Goal: Task Accomplishment & Management: Use online tool/utility

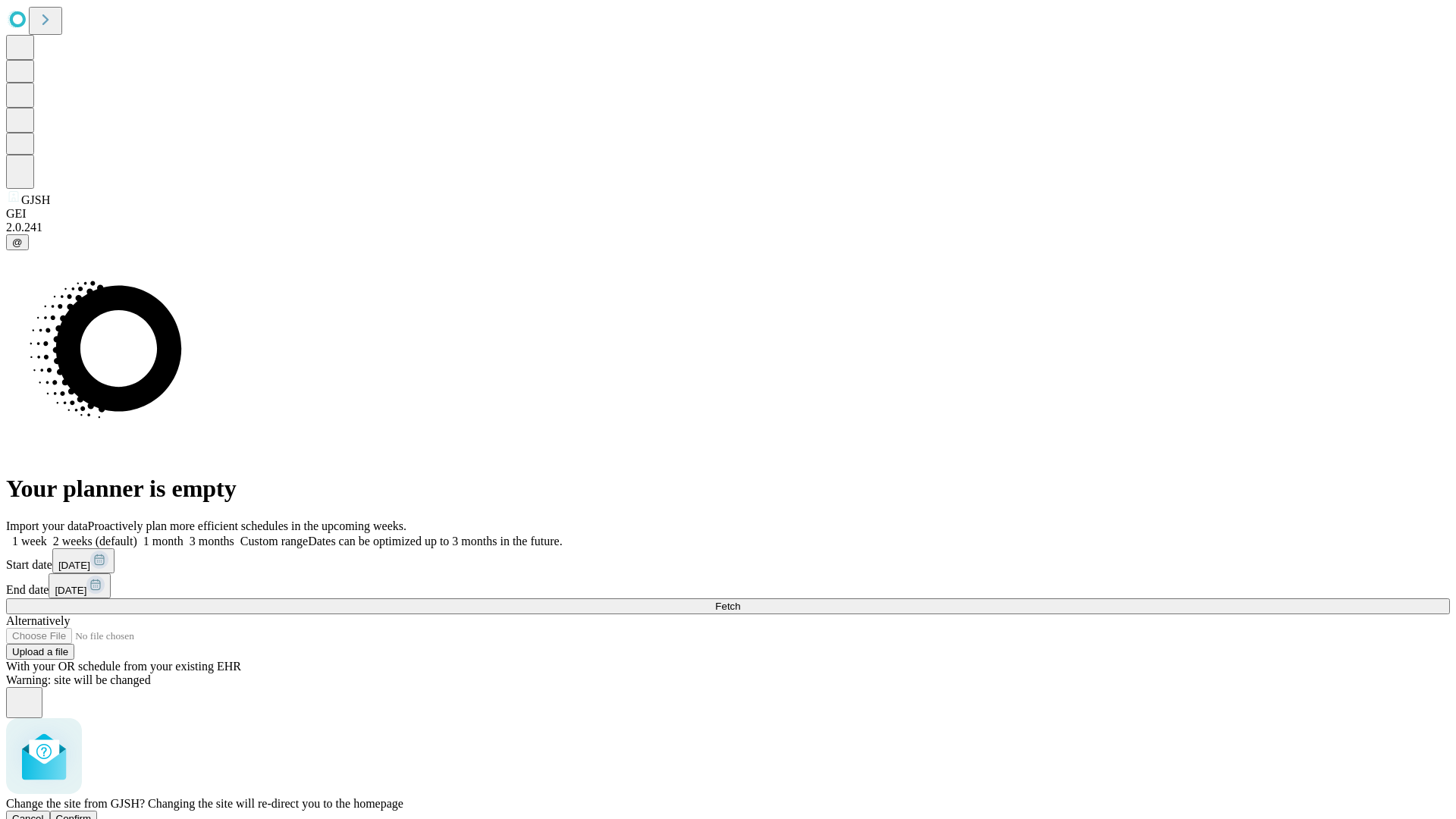
click at [92, 813] on span "Confirm" at bounding box center [73, 818] width 36 height 11
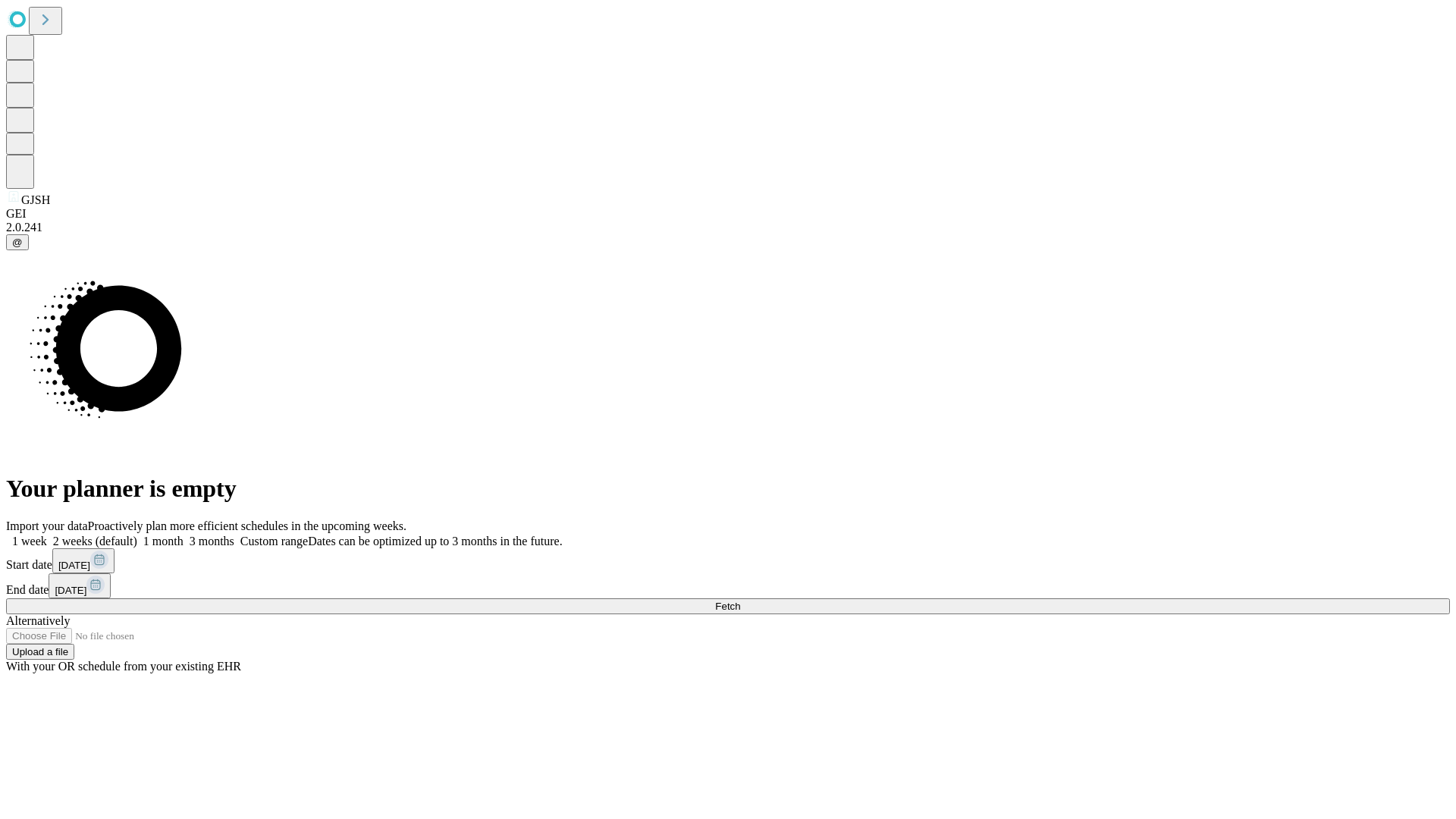
click at [184, 534] on label "1 month" at bounding box center [160, 541] width 46 height 13
click at [740, 600] on span "Fetch" at bounding box center [728, 606] width 25 height 11
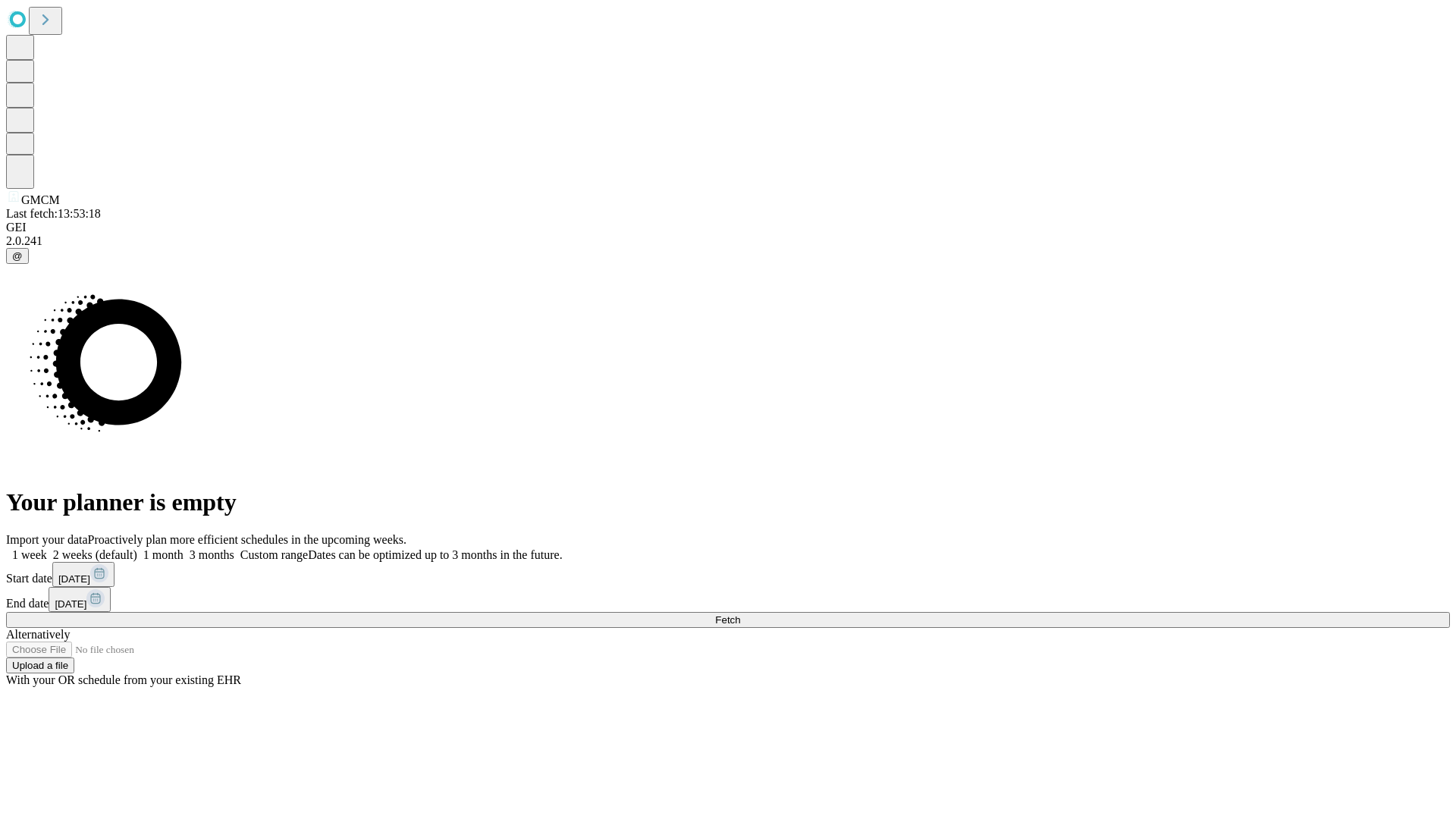
click at [740, 614] on span "Fetch" at bounding box center [728, 620] width 25 height 11
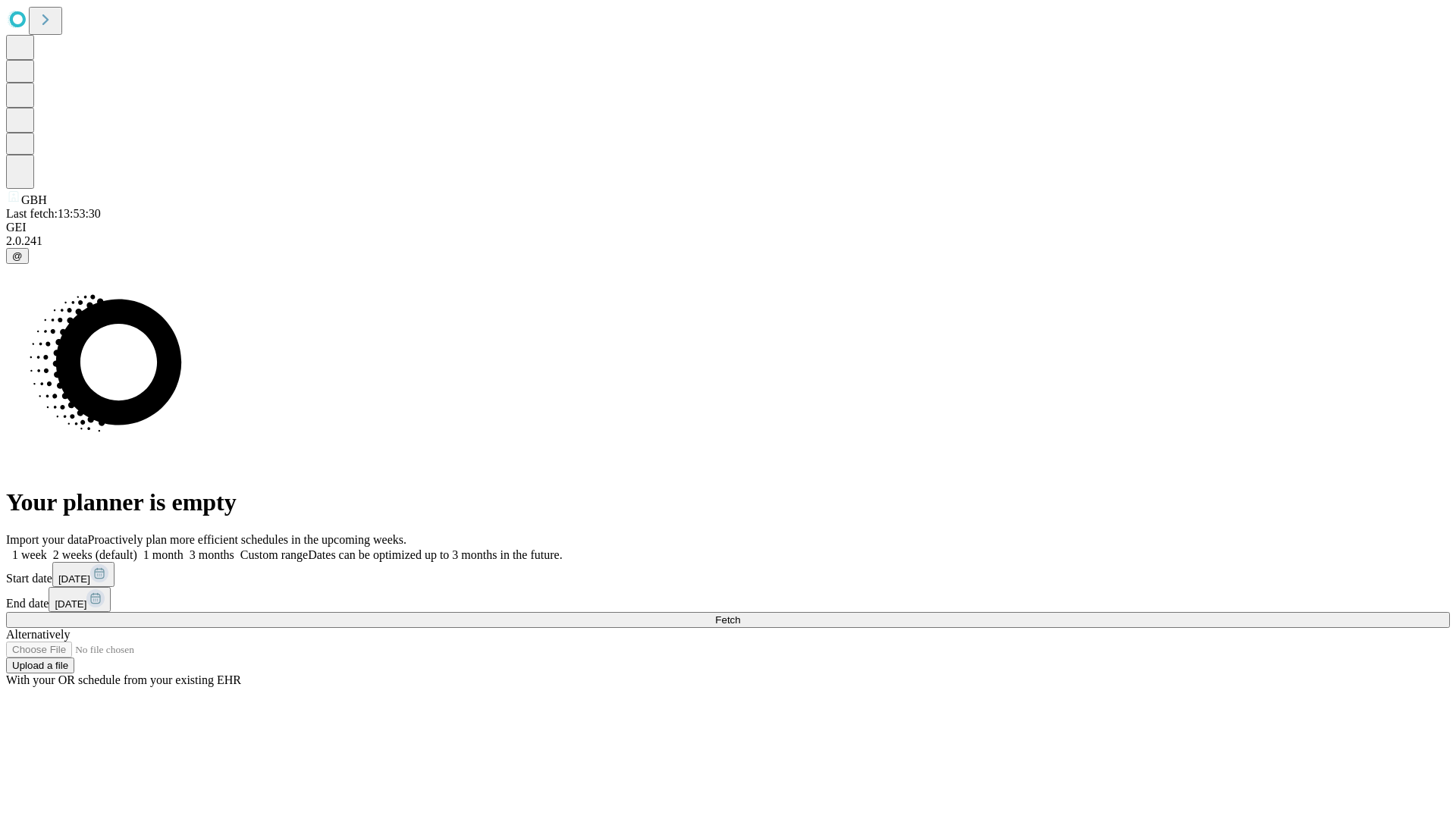
click at [740, 614] on span "Fetch" at bounding box center [728, 620] width 25 height 11
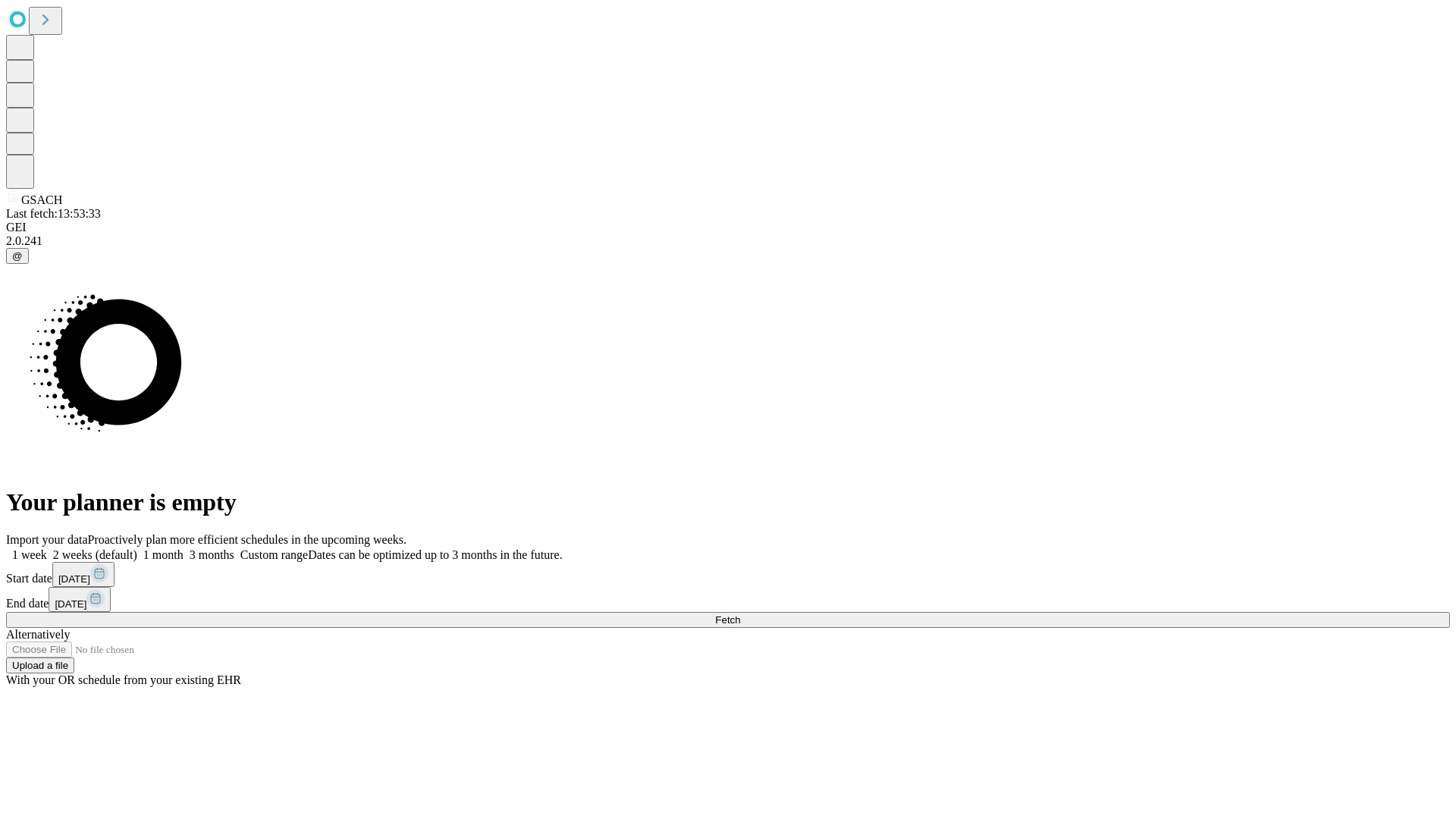
click at [184, 548] on label "1 month" at bounding box center [160, 555] width 46 height 13
click at [740, 614] on span "Fetch" at bounding box center [728, 620] width 25 height 11
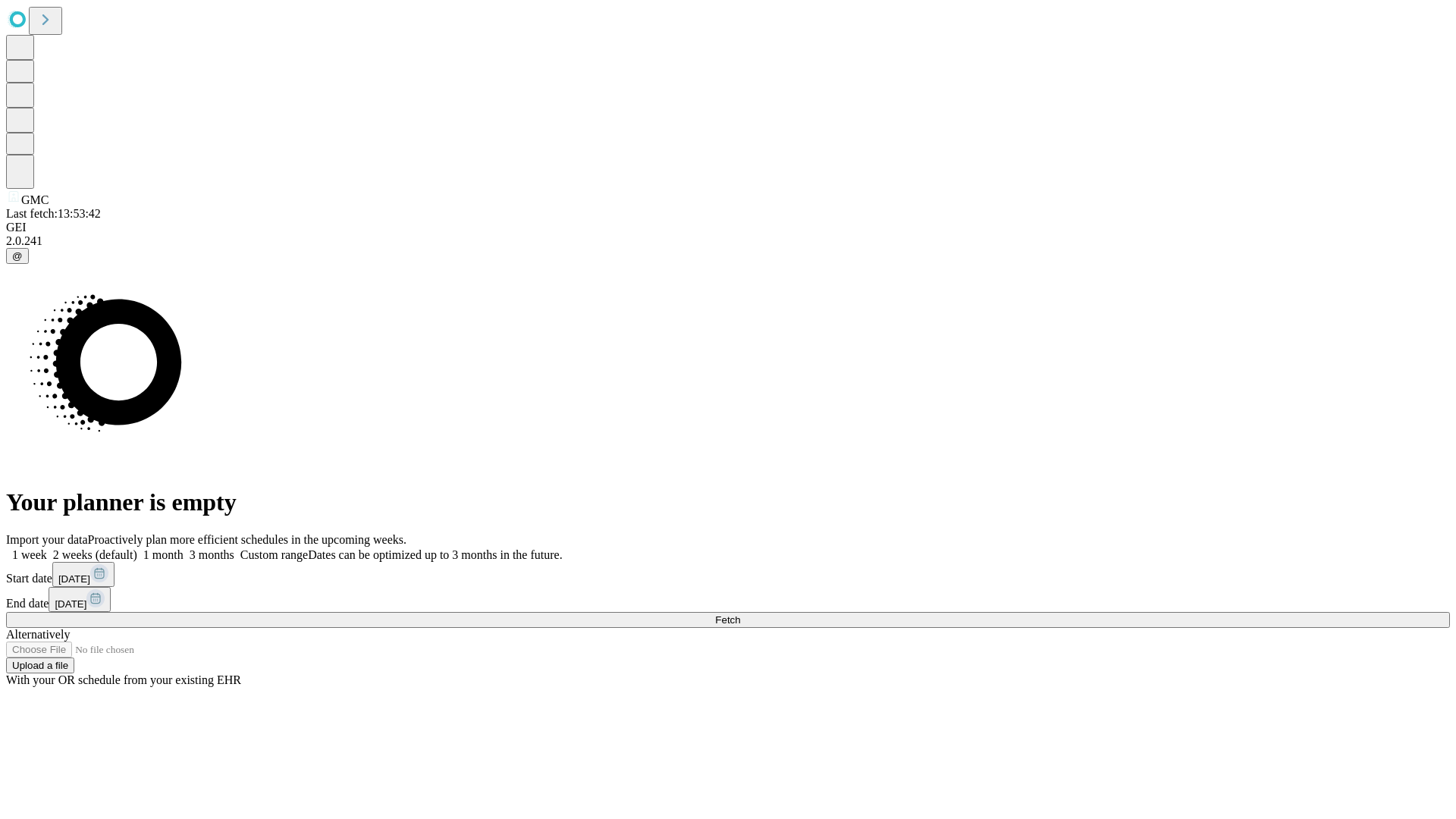
click at [184, 548] on label "1 month" at bounding box center [160, 555] width 46 height 13
click at [740, 614] on span "Fetch" at bounding box center [728, 620] width 25 height 11
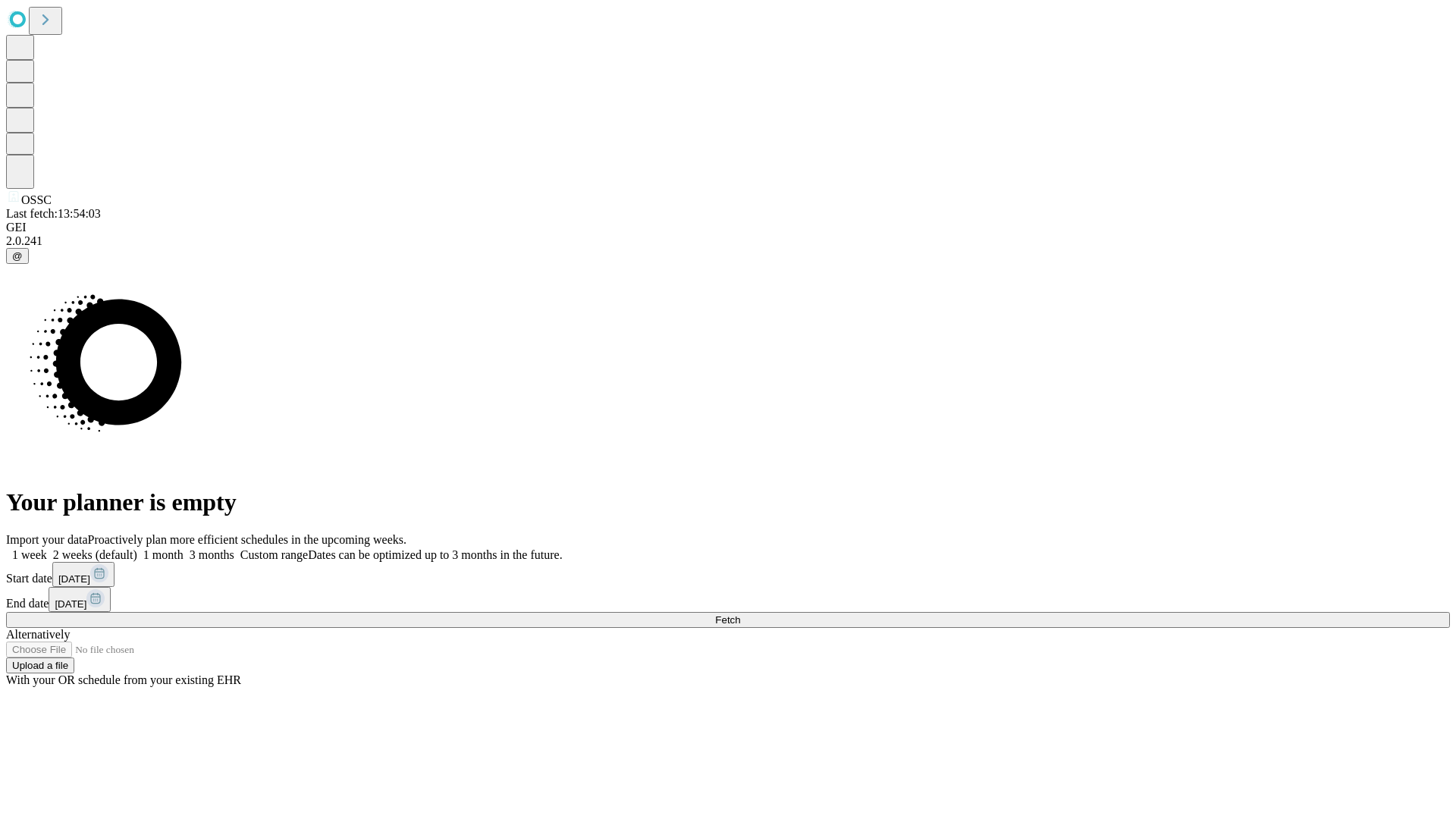
click at [184, 548] on label "1 month" at bounding box center [160, 555] width 46 height 13
click at [740, 614] on span "Fetch" at bounding box center [728, 620] width 25 height 11
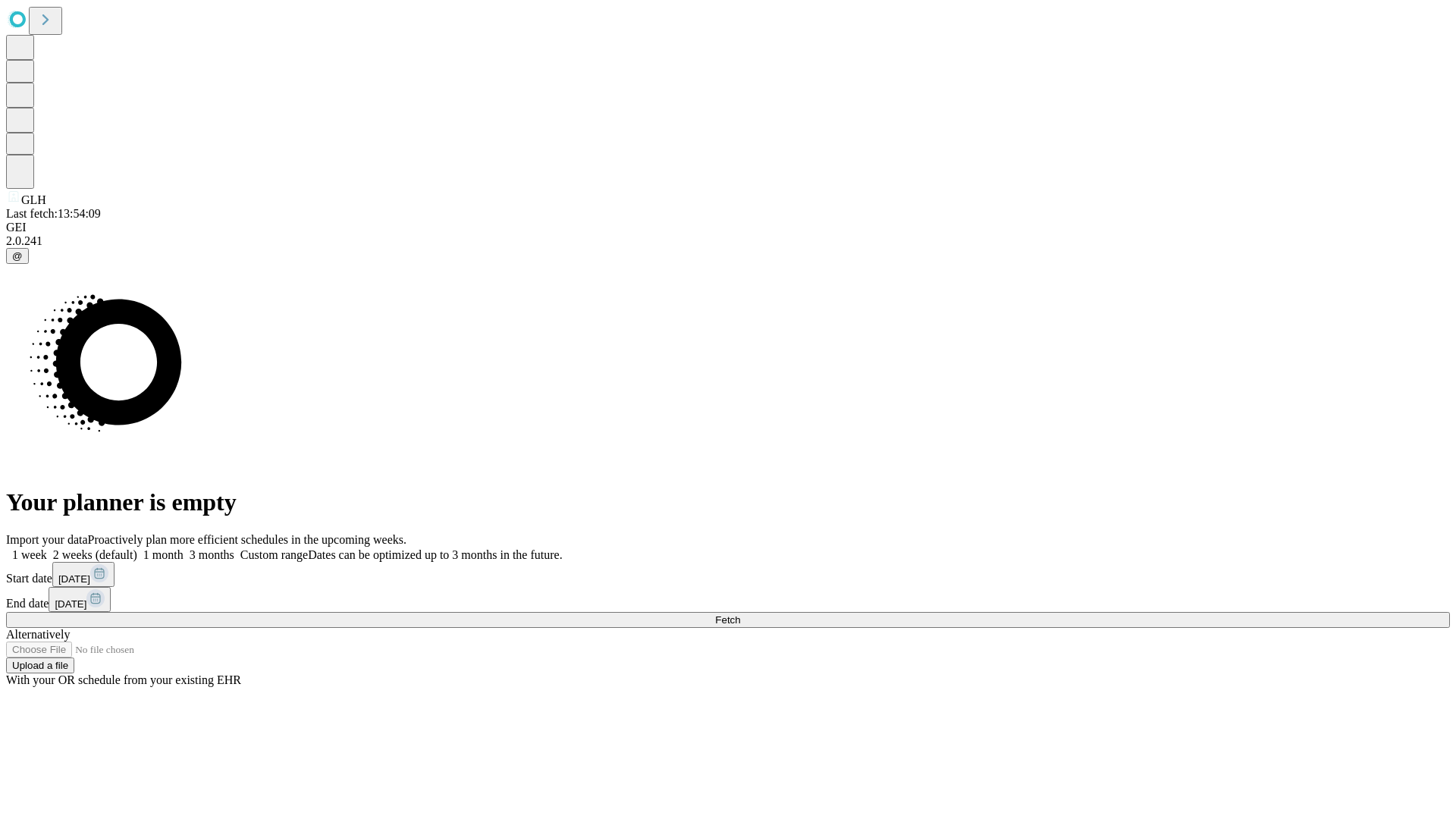
click at [740, 614] on span "Fetch" at bounding box center [728, 620] width 25 height 11
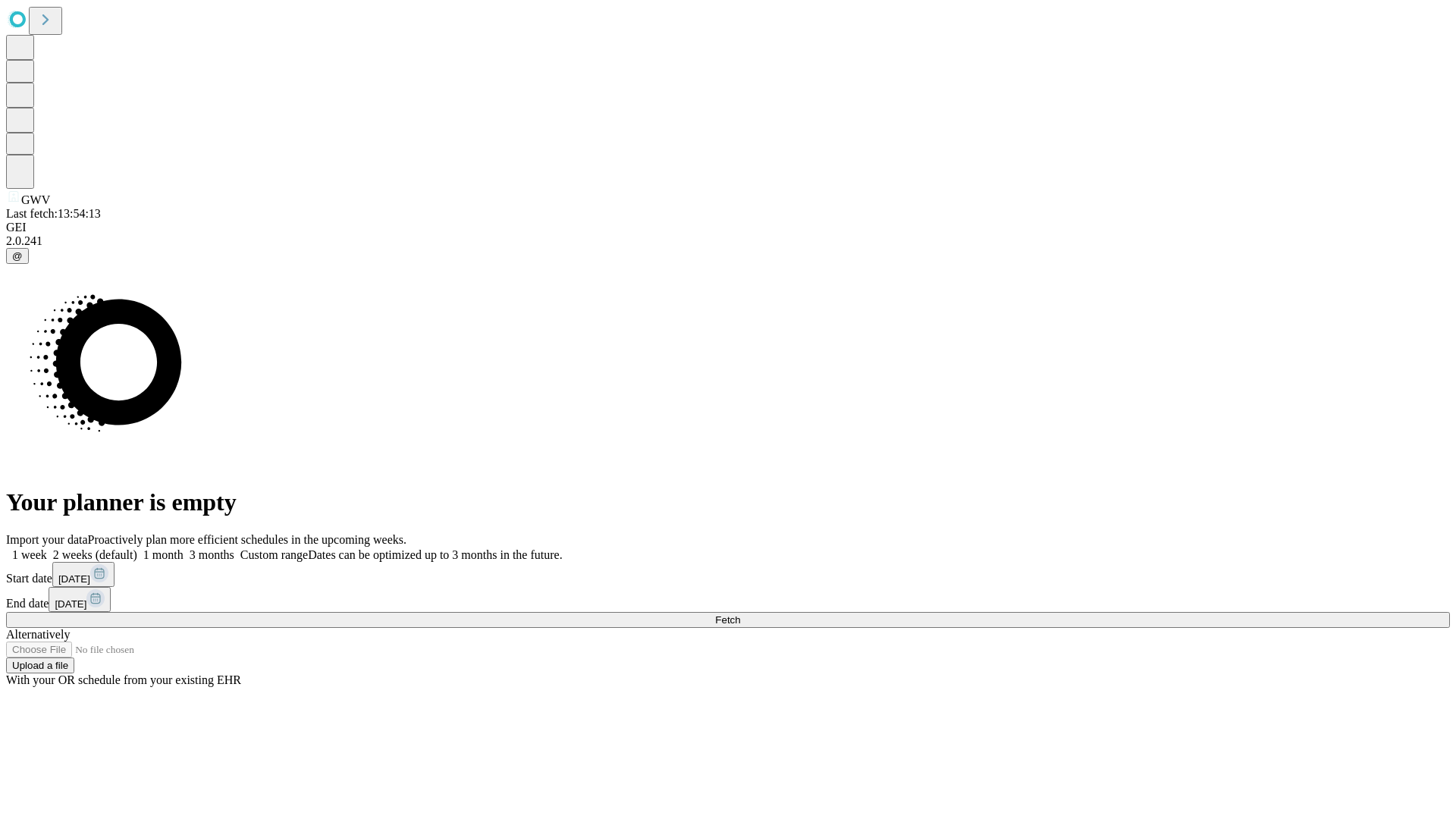
click at [184, 548] on label "1 month" at bounding box center [160, 555] width 46 height 13
click at [740, 614] on span "Fetch" at bounding box center [728, 620] width 25 height 11
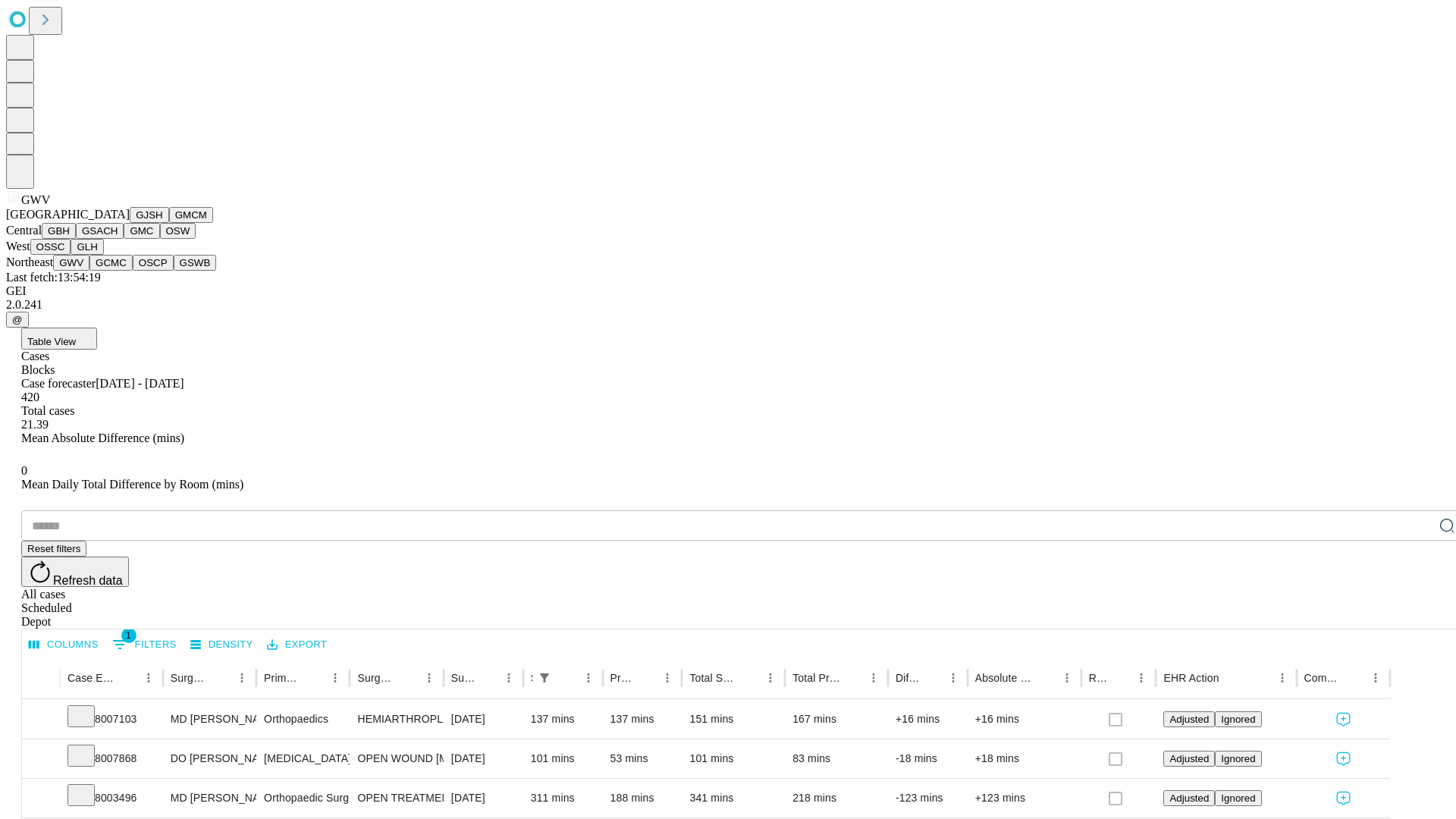
click at [118, 271] on button "GCMC" at bounding box center [110, 262] width 43 height 16
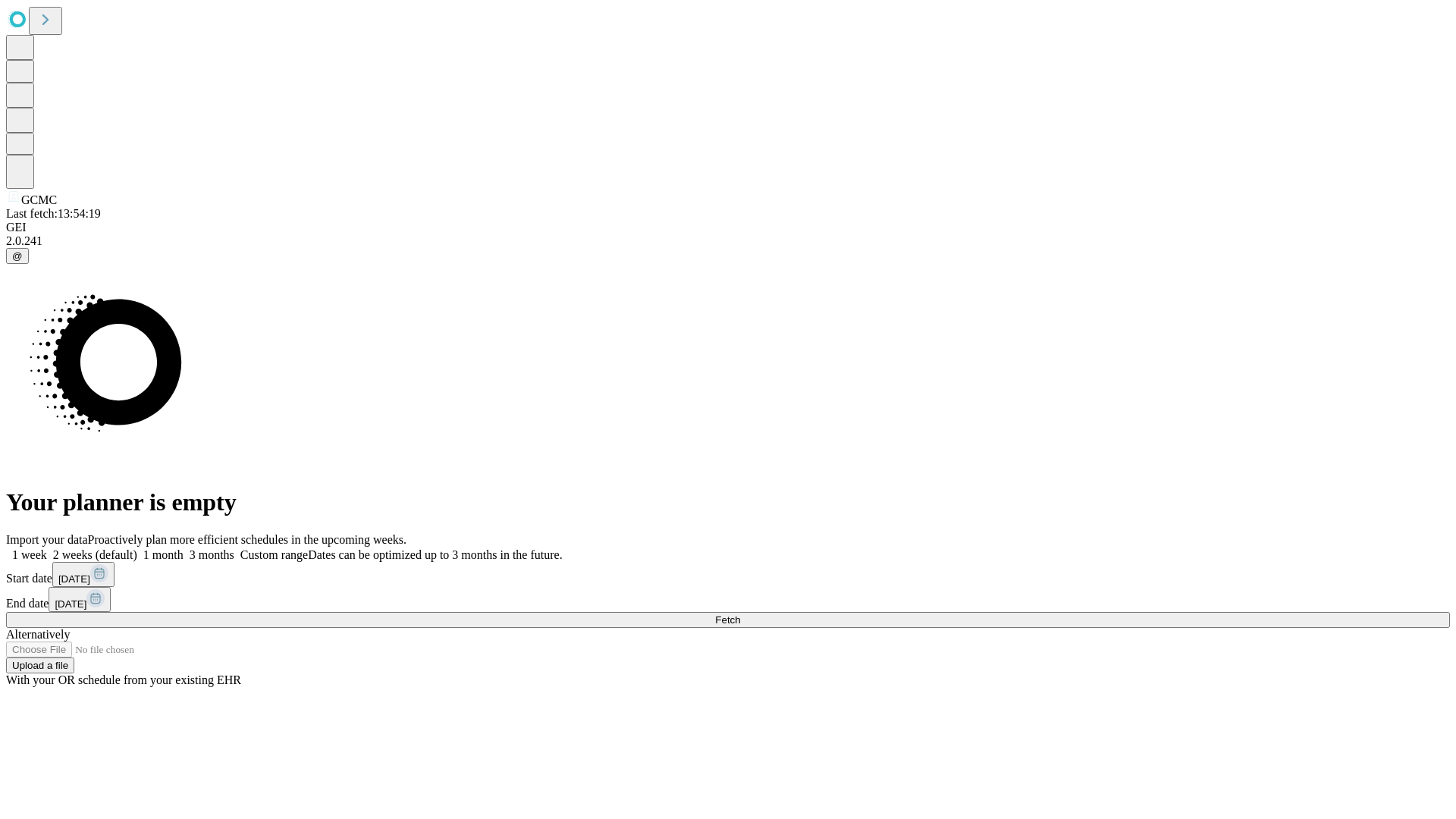
click at [184, 548] on label "1 month" at bounding box center [160, 555] width 46 height 13
click at [740, 614] on span "Fetch" at bounding box center [728, 620] width 25 height 11
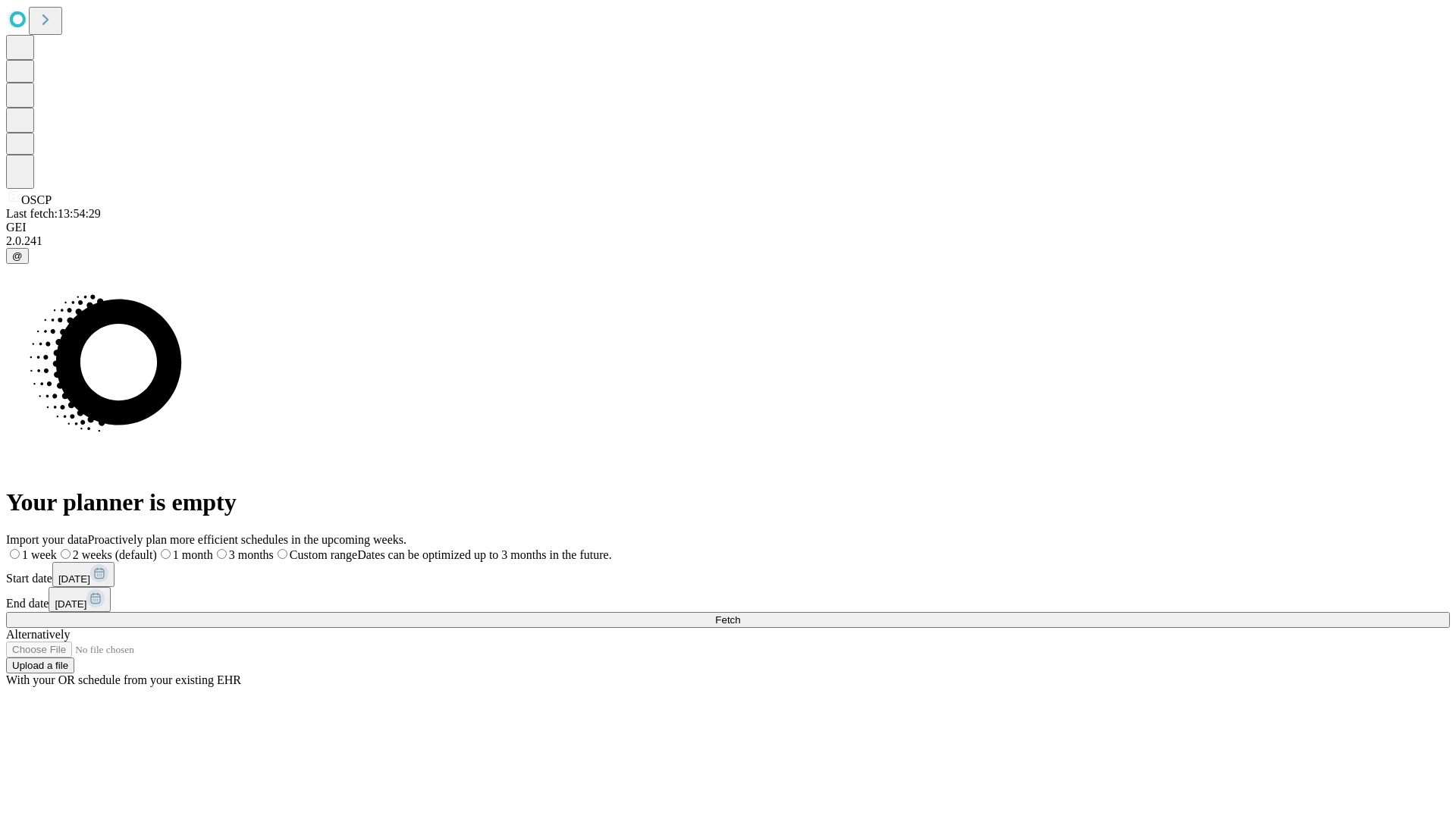
click at [213, 548] on label "1 month" at bounding box center [185, 555] width 56 height 13
click at [740, 614] on span "Fetch" at bounding box center [728, 620] width 25 height 11
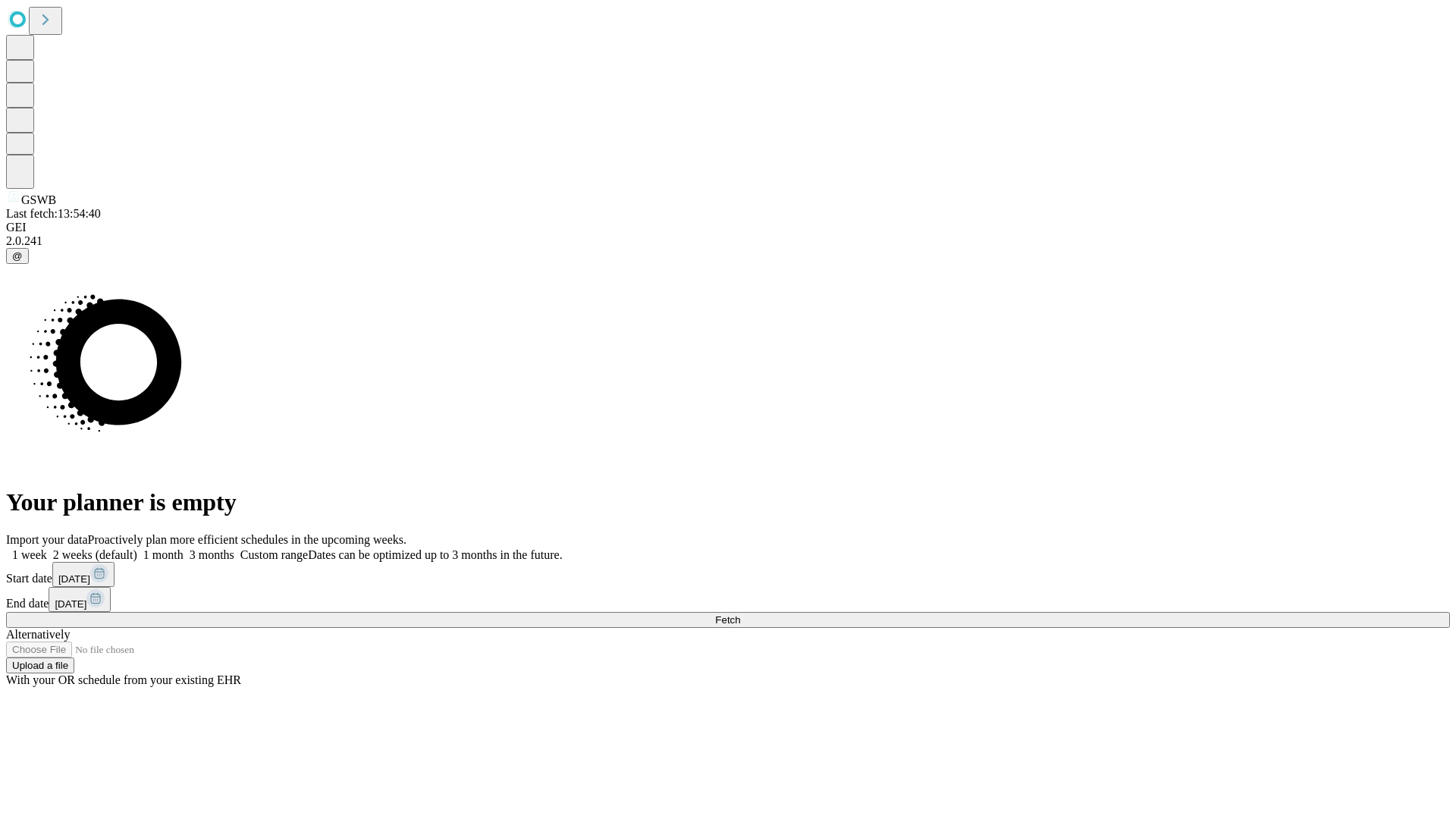
click at [740, 614] on span "Fetch" at bounding box center [728, 620] width 25 height 11
